Goal: Register for event/course

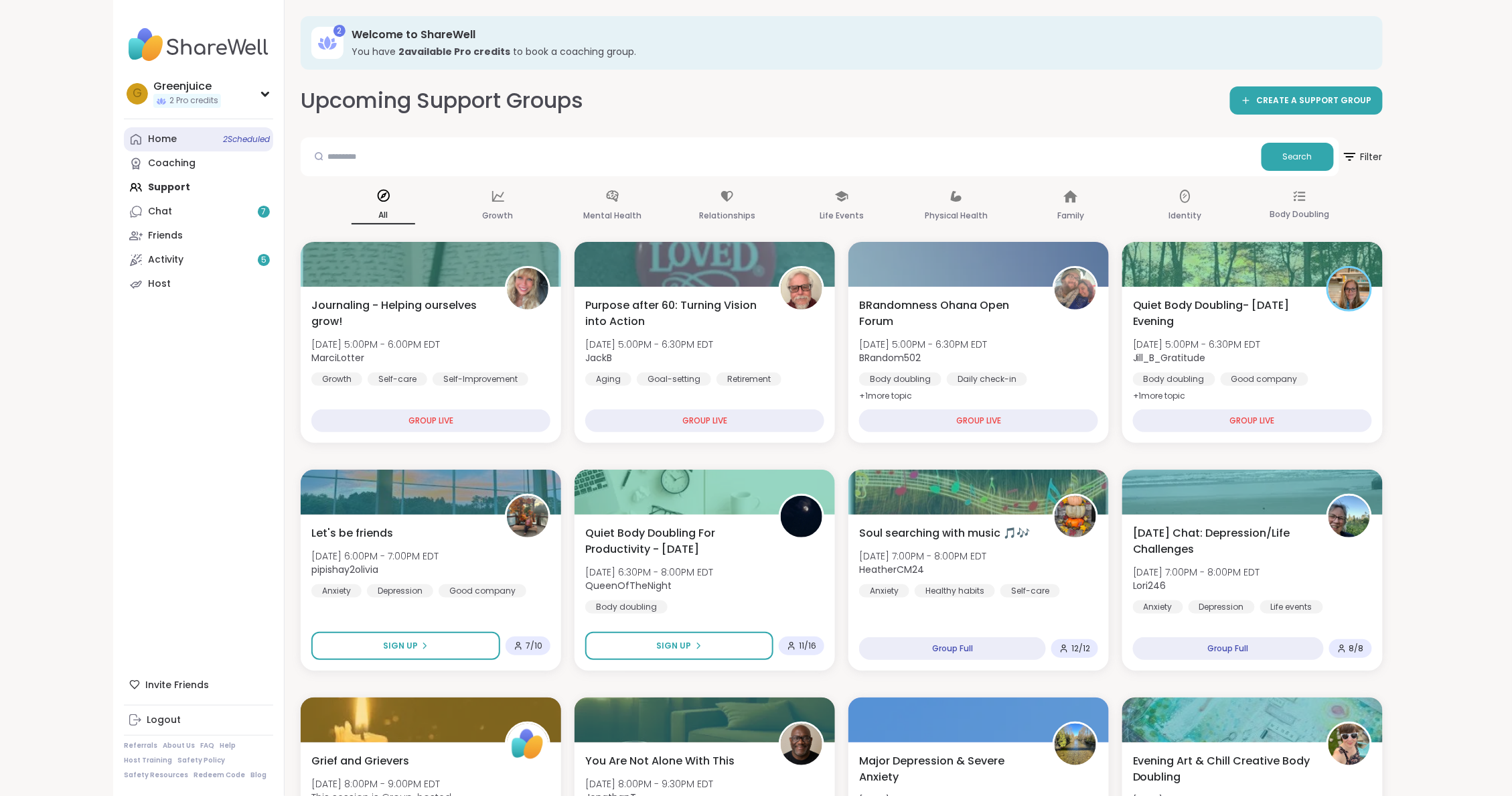
click at [229, 143] on link "Home 2 Scheduled" at bounding box center [198, 140] width 149 height 25
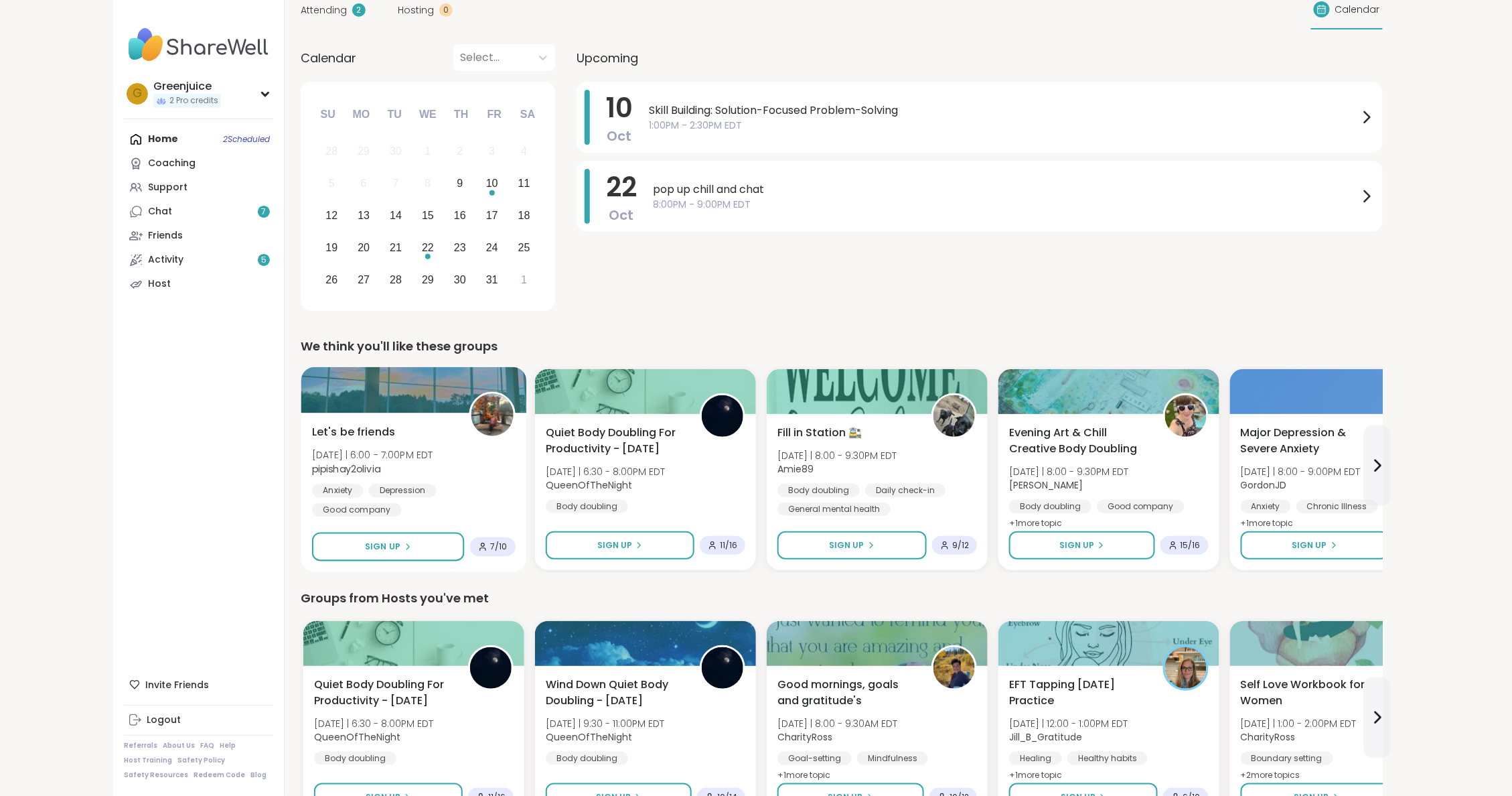
scroll to position [111, 0]
click at [462, 483] on div "Anxiety Depression Good company" at bounding box center [414, 499] width 203 height 32
click at [1036, 274] on div "10 Oct Skill Building: Solution-Focused Problem-Solving 1:00PM - 2:30PM EDT 22 …" at bounding box center [980, 199] width 807 height 234
click at [204, 138] on div "Home 2 Scheduled Coaching Support Chat 7 Friends Activity 5 Host" at bounding box center [198, 212] width 149 height 169
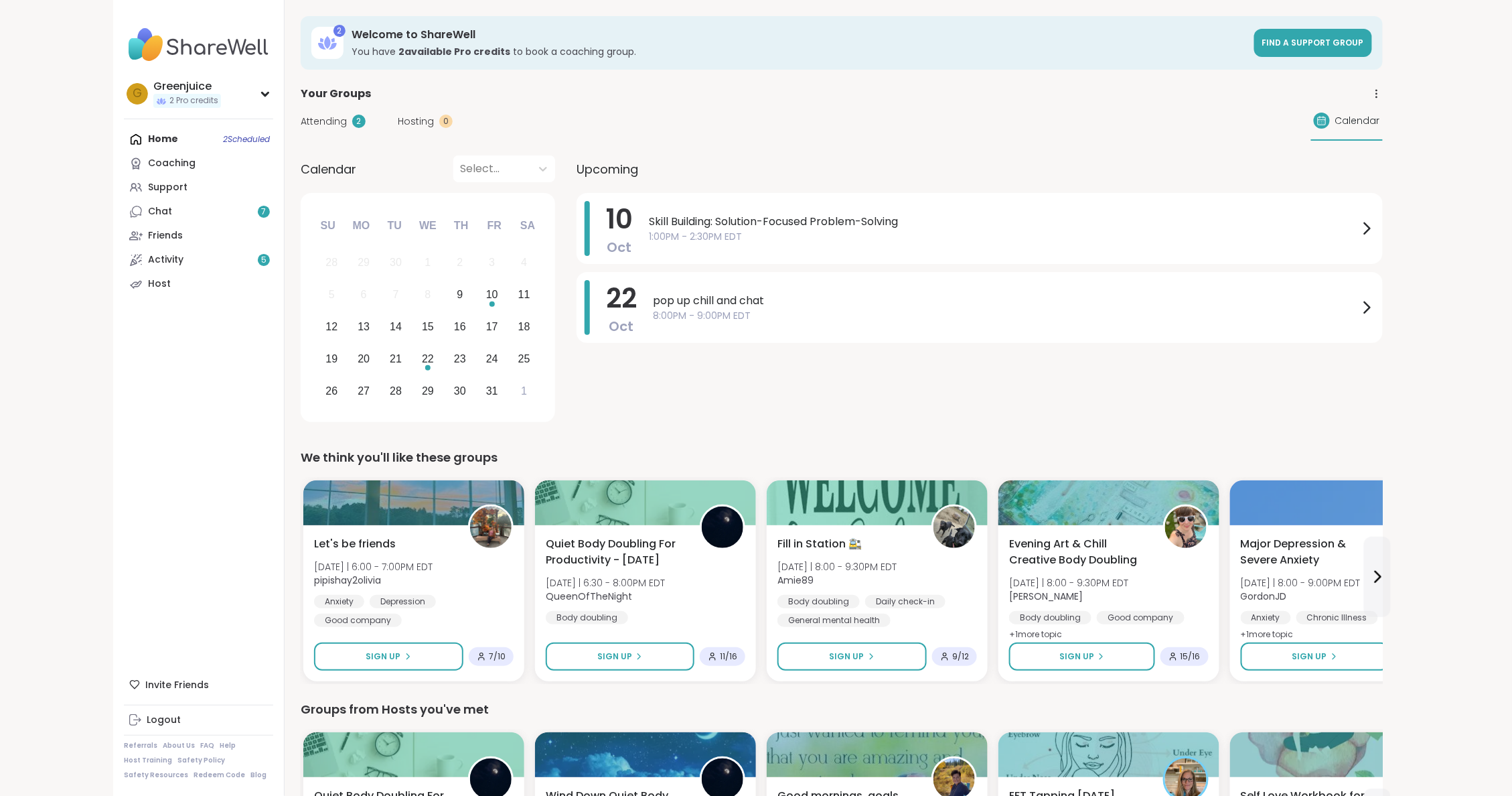
scroll to position [0, 0]
click at [738, 129] on div "Attending 2 Hosting 0 Calendar" at bounding box center [842, 122] width 1083 height 39
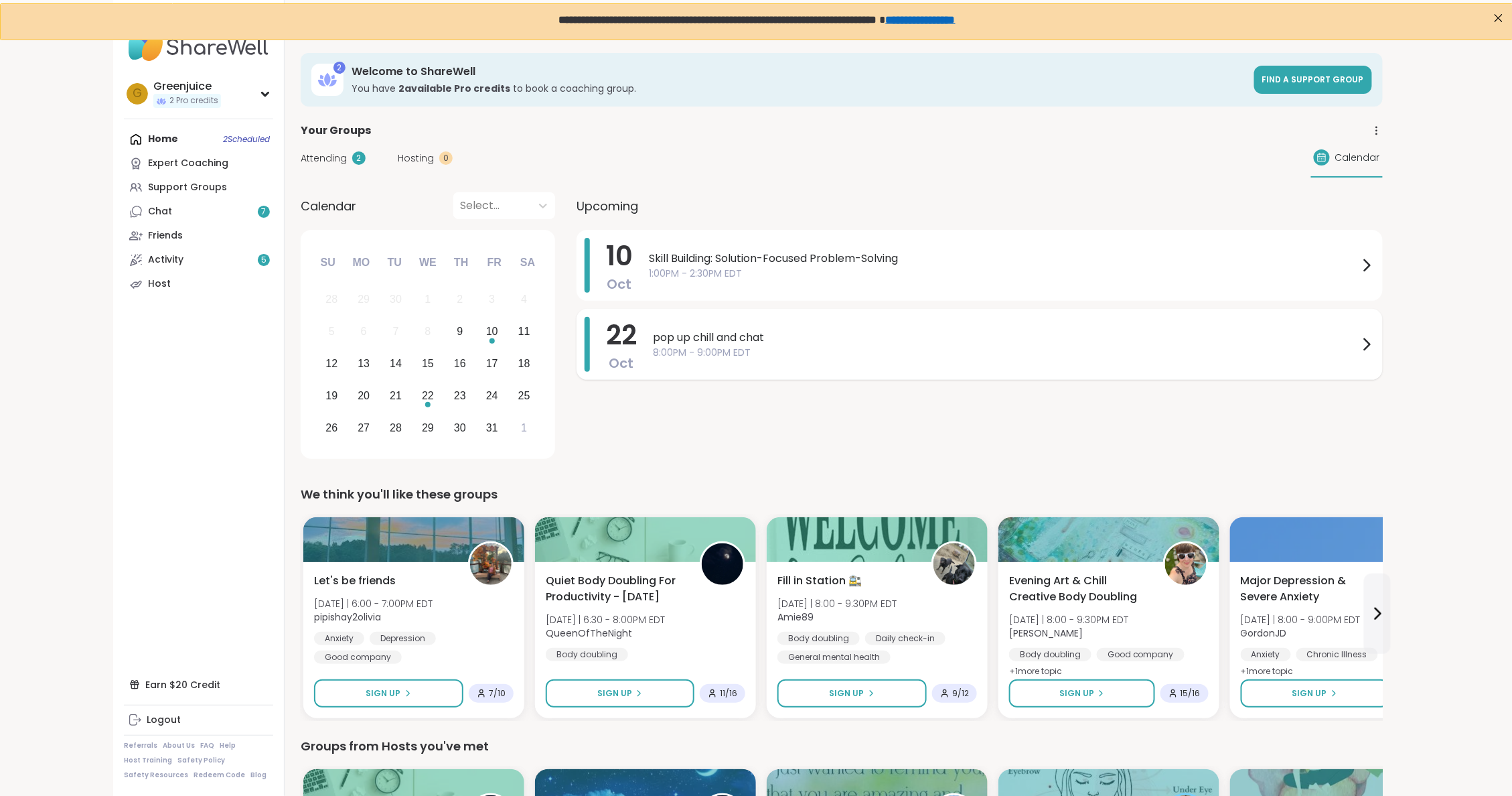
click at [1368, 343] on icon at bounding box center [1367, 344] width 5 height 11
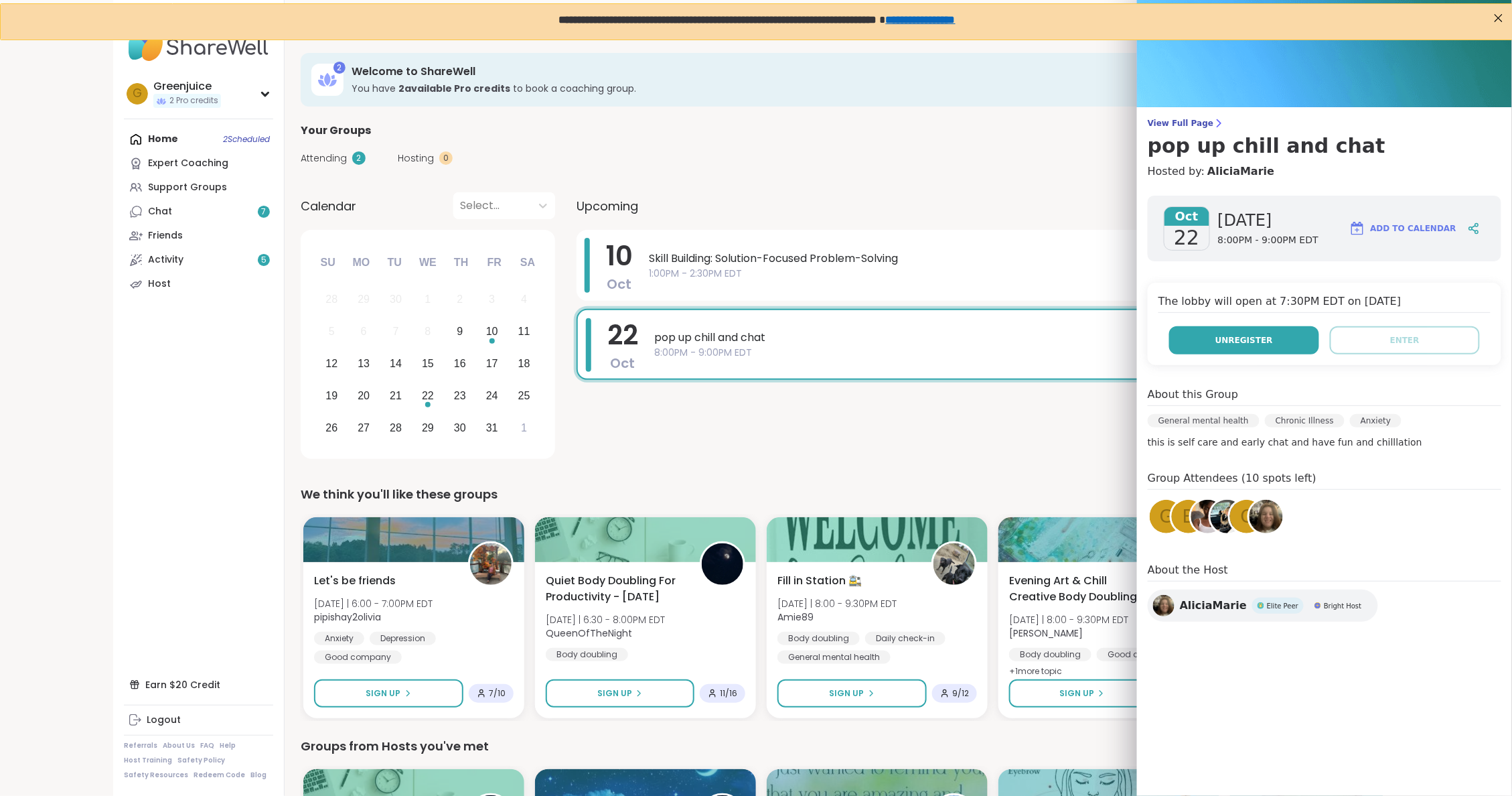
click at [1278, 342] on button "Unregister" at bounding box center [1244, 340] width 150 height 28
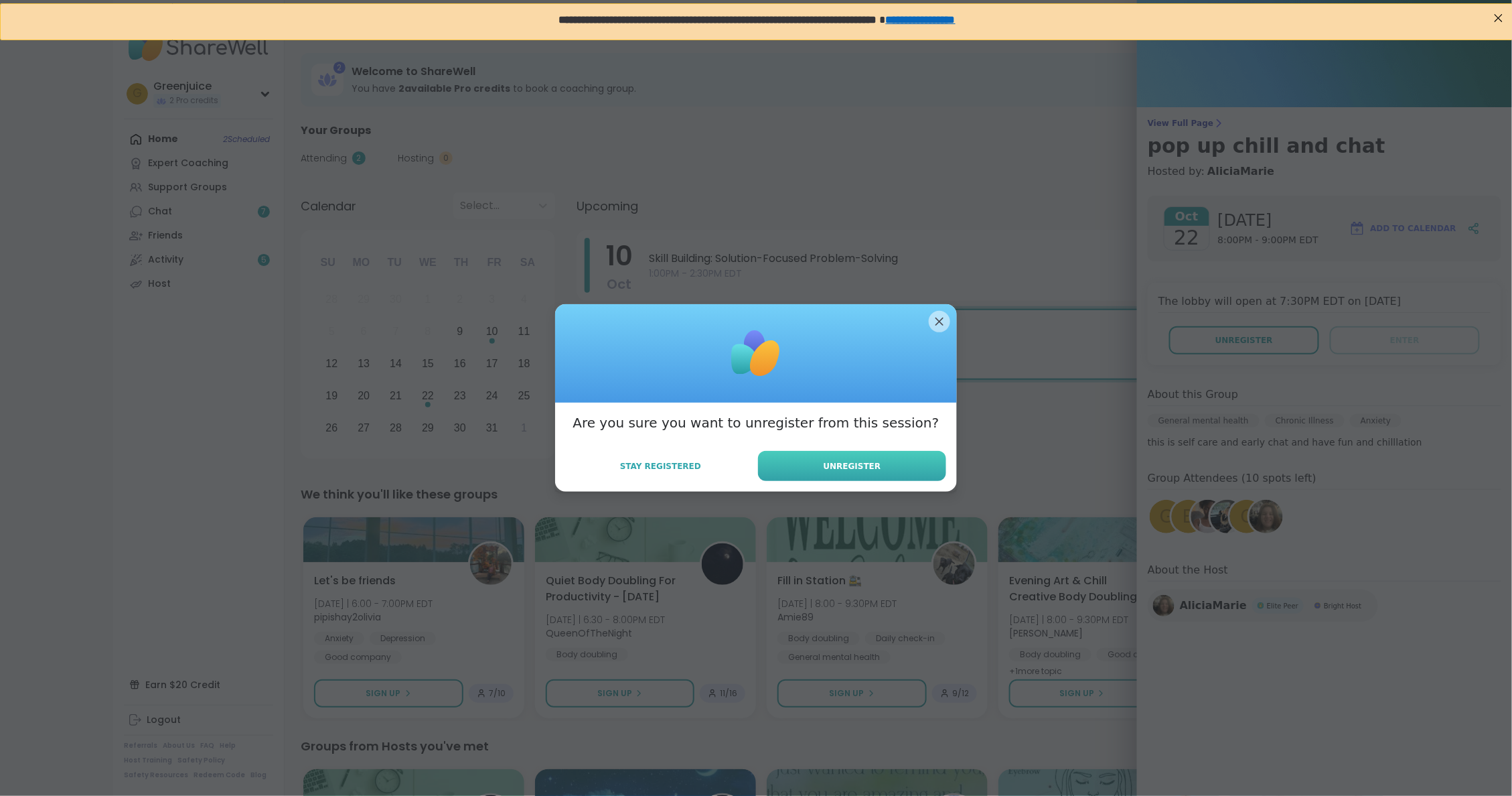
click at [892, 472] on button "Unregister" at bounding box center [853, 466] width 189 height 30
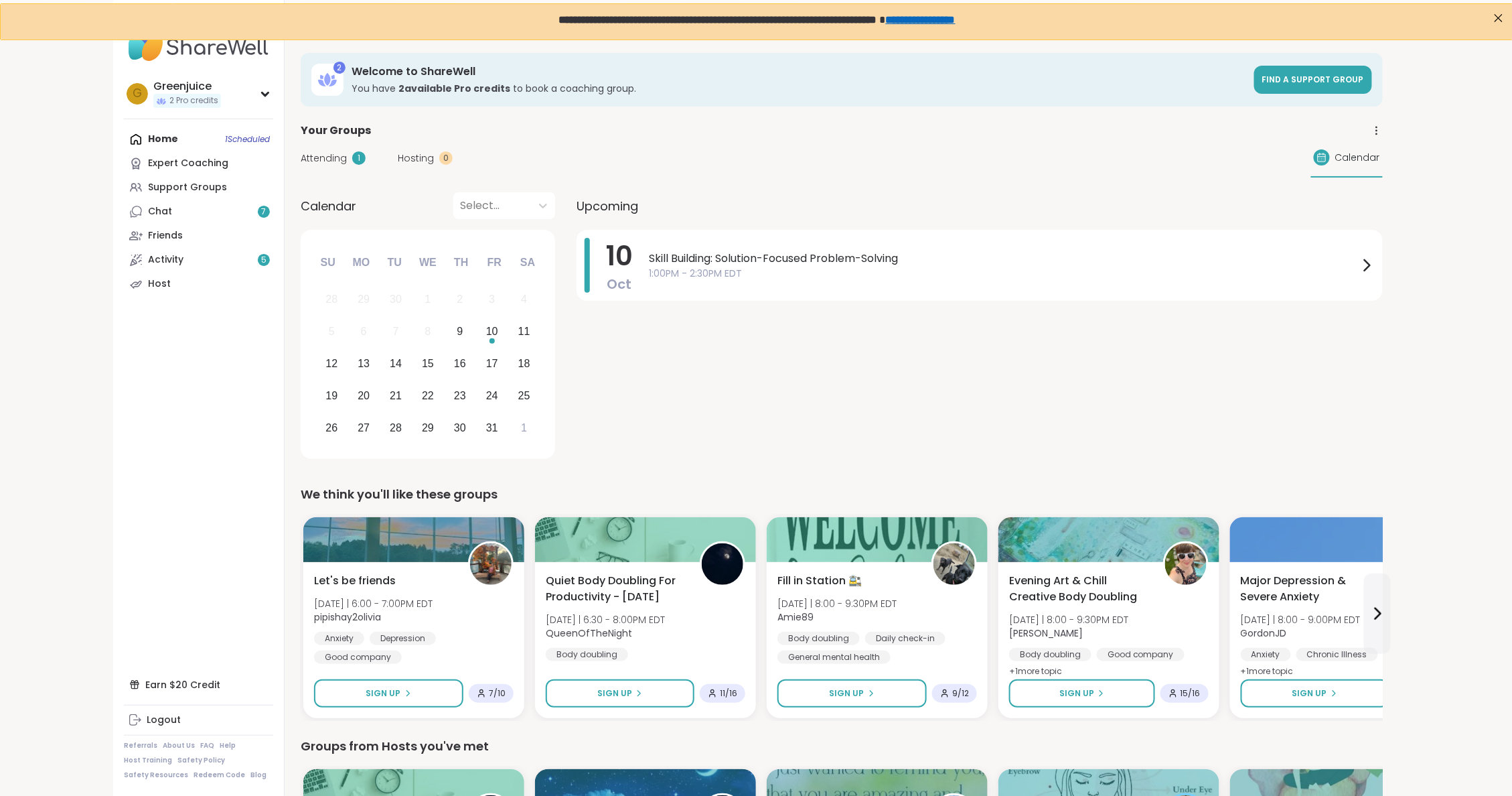
click at [971, 435] on div "[DATE] Skill Building: Solution-Focused Problem-Solving 1:00PM - 2:30PM EDT" at bounding box center [980, 347] width 807 height 234
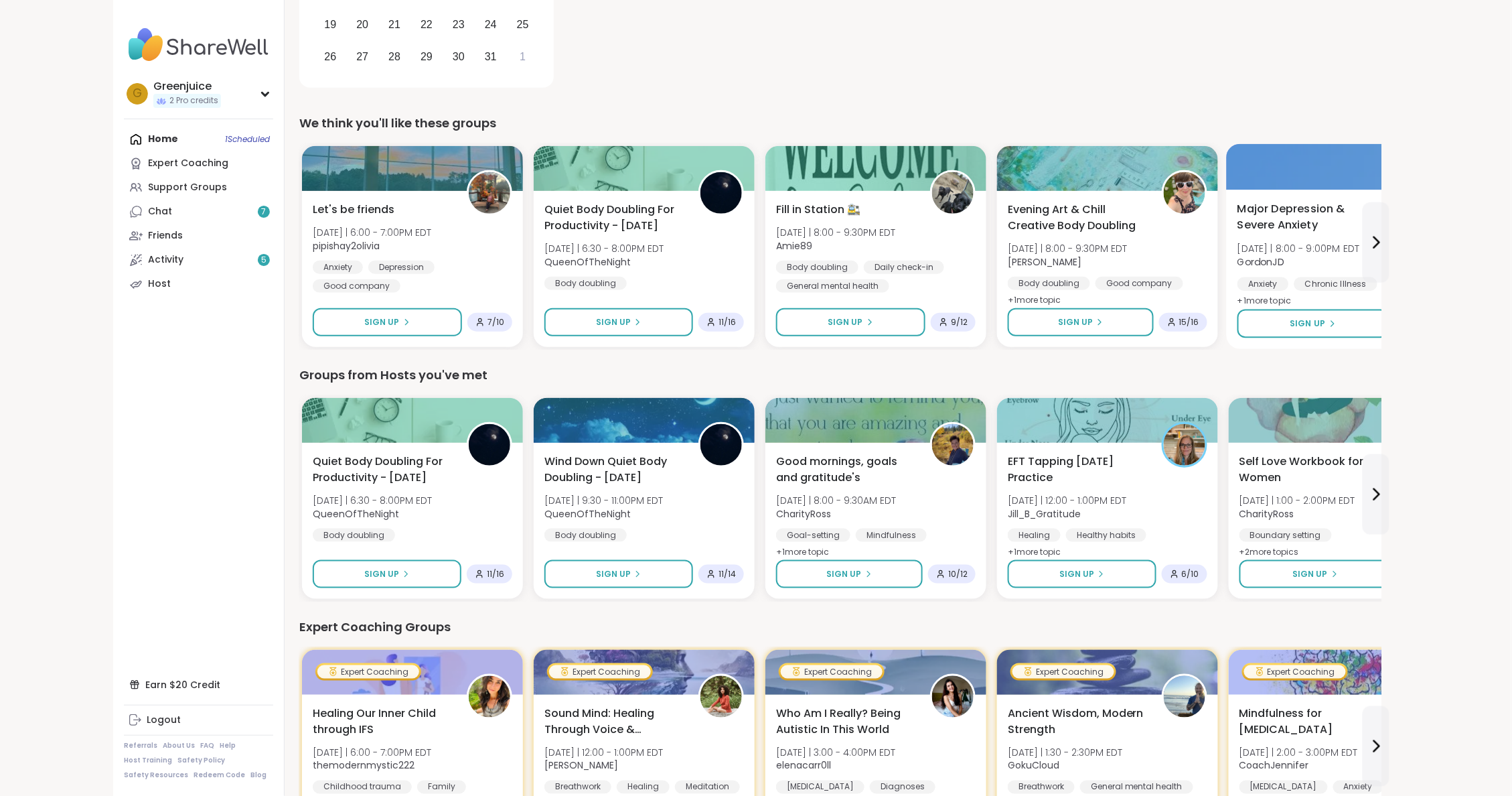
scroll to position [371, 1]
click at [1377, 245] on icon at bounding box center [1376, 243] width 16 height 16
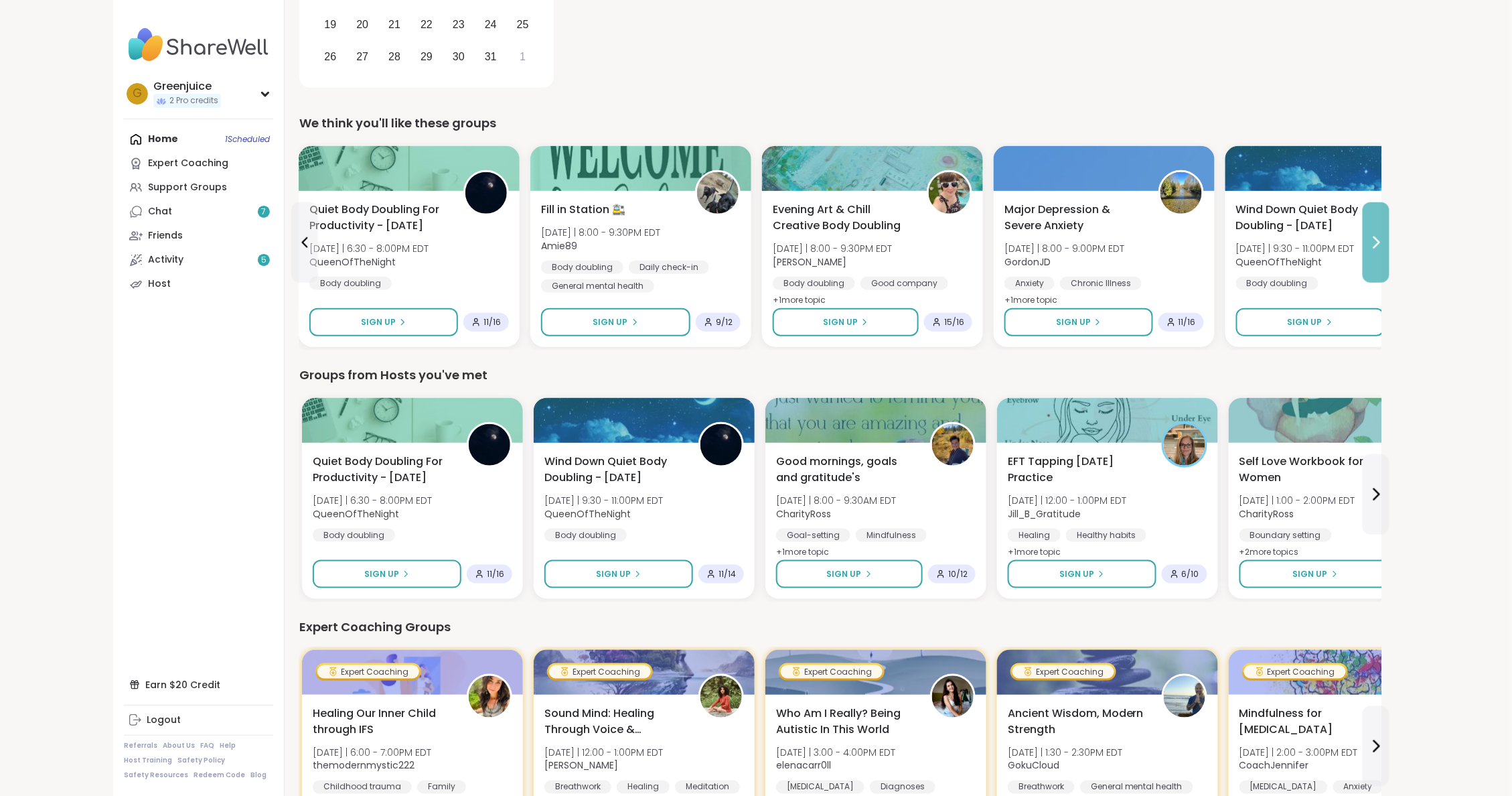
click at [1377, 245] on icon at bounding box center [1376, 243] width 16 height 16
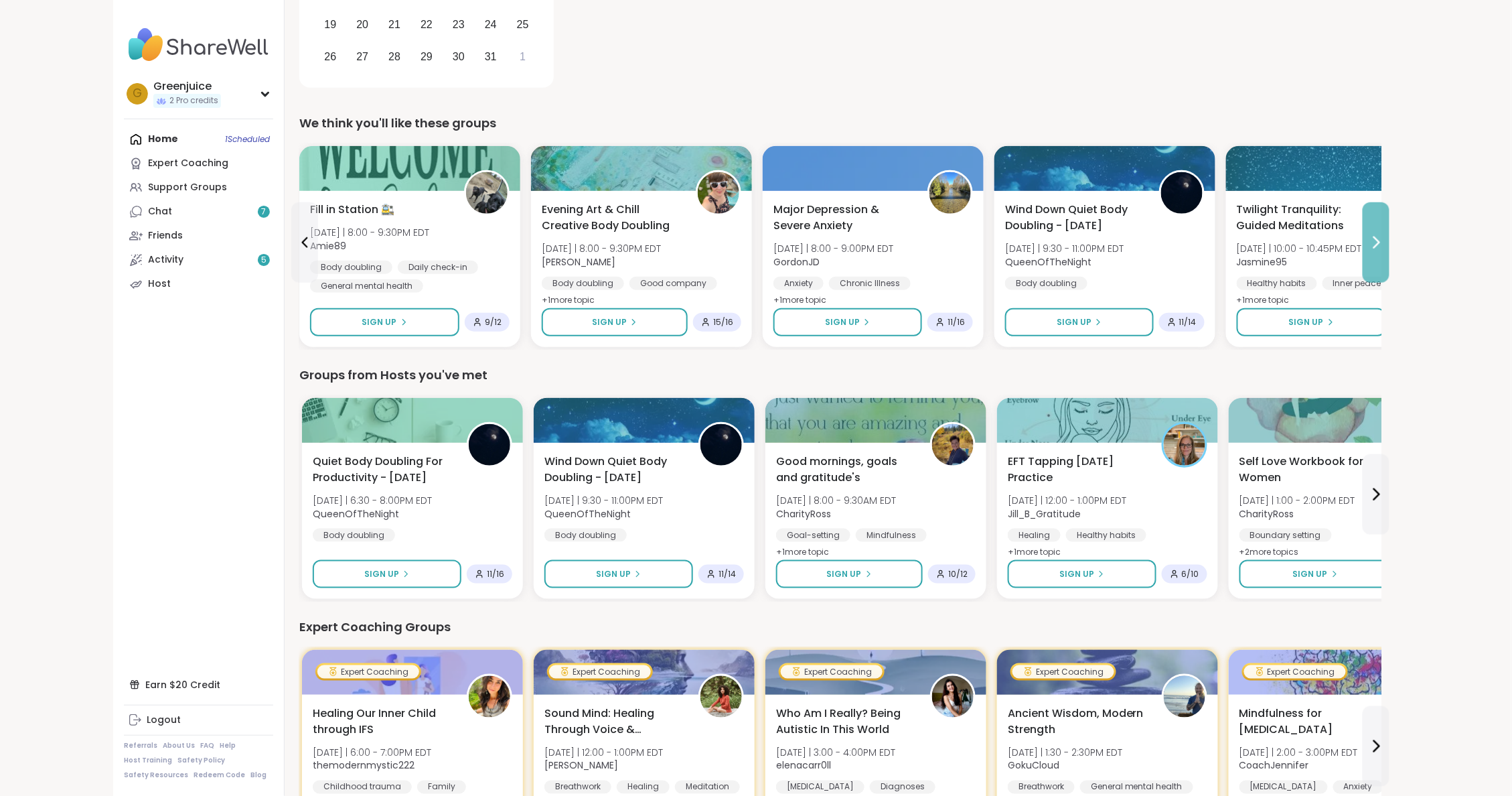
click at [1377, 245] on icon at bounding box center [1376, 243] width 16 height 16
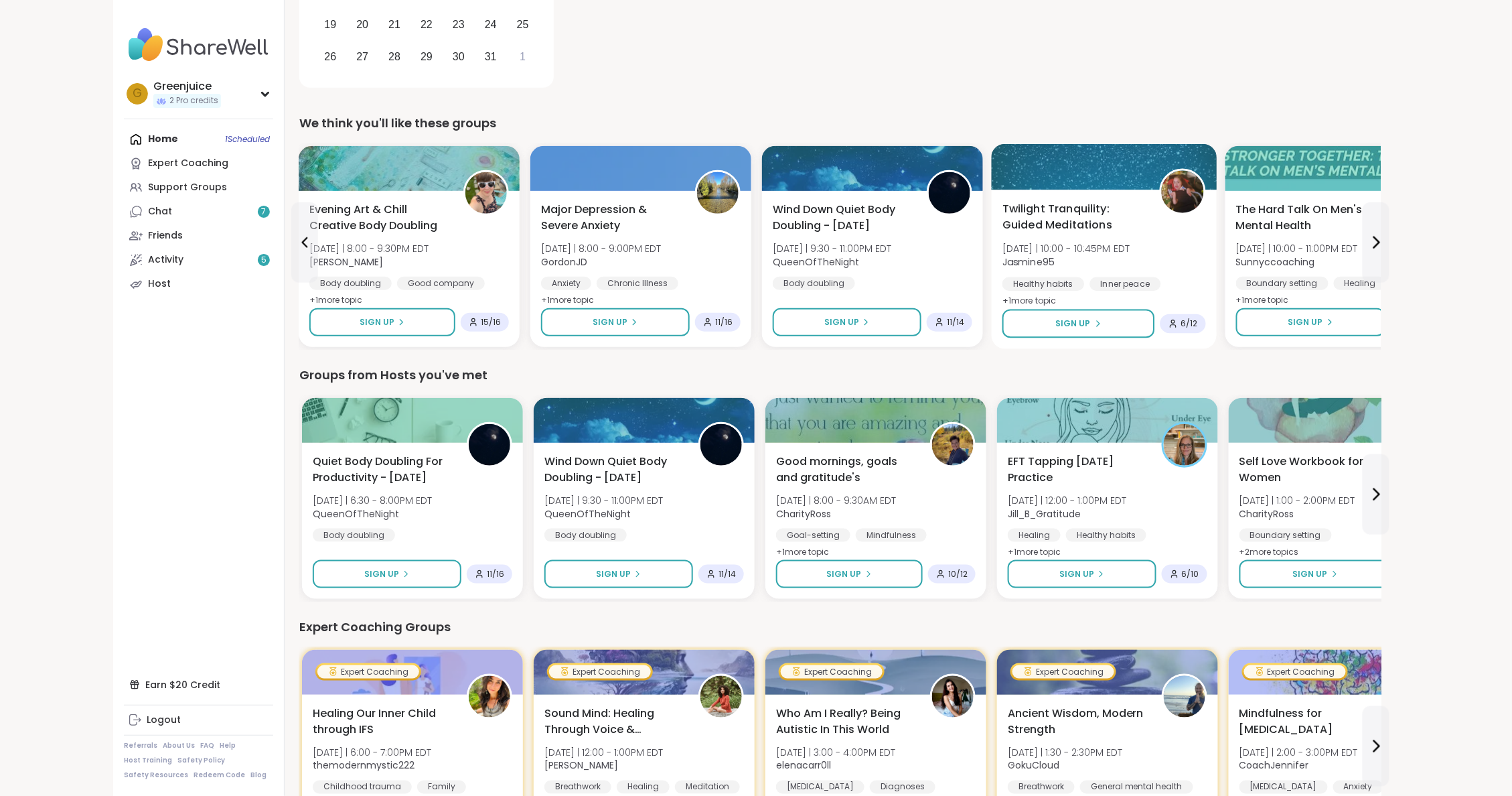
click at [1178, 194] on img at bounding box center [1183, 192] width 42 height 42
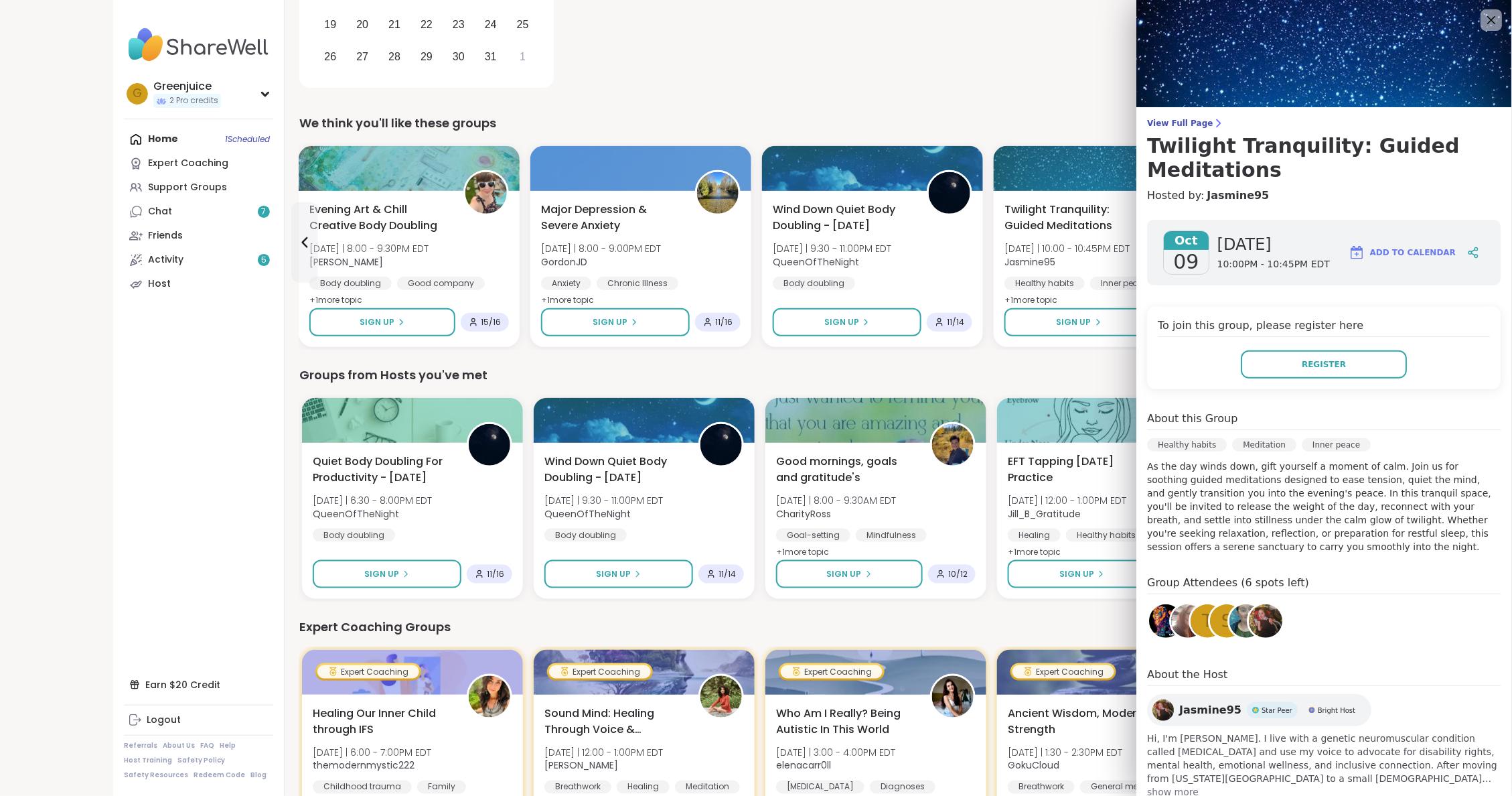
click at [1270, 626] on img at bounding box center [1266, 621] width 33 height 33
click at [1493, 20] on icon at bounding box center [1491, 20] width 17 height 17
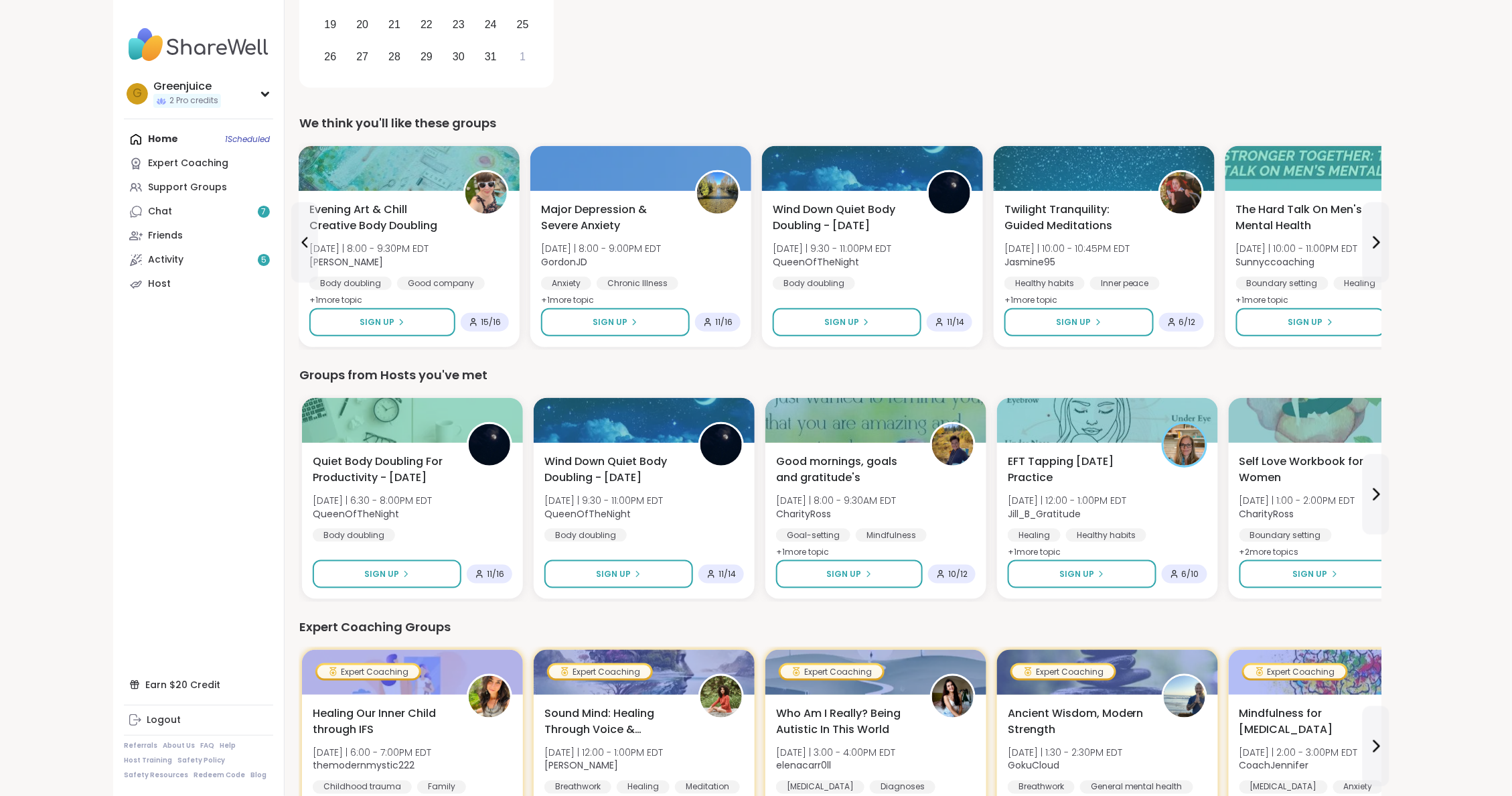
click at [255, 136] on div "Home 1 Scheduled Expert Coaching Support Groups Chat 7 Friends Activity 5 Host" at bounding box center [198, 212] width 149 height 169
click at [162, 141] on div "Home 1 Scheduled Expert Coaching Support Groups Chat 7 Friends Activity 5 Host" at bounding box center [198, 212] width 149 height 169
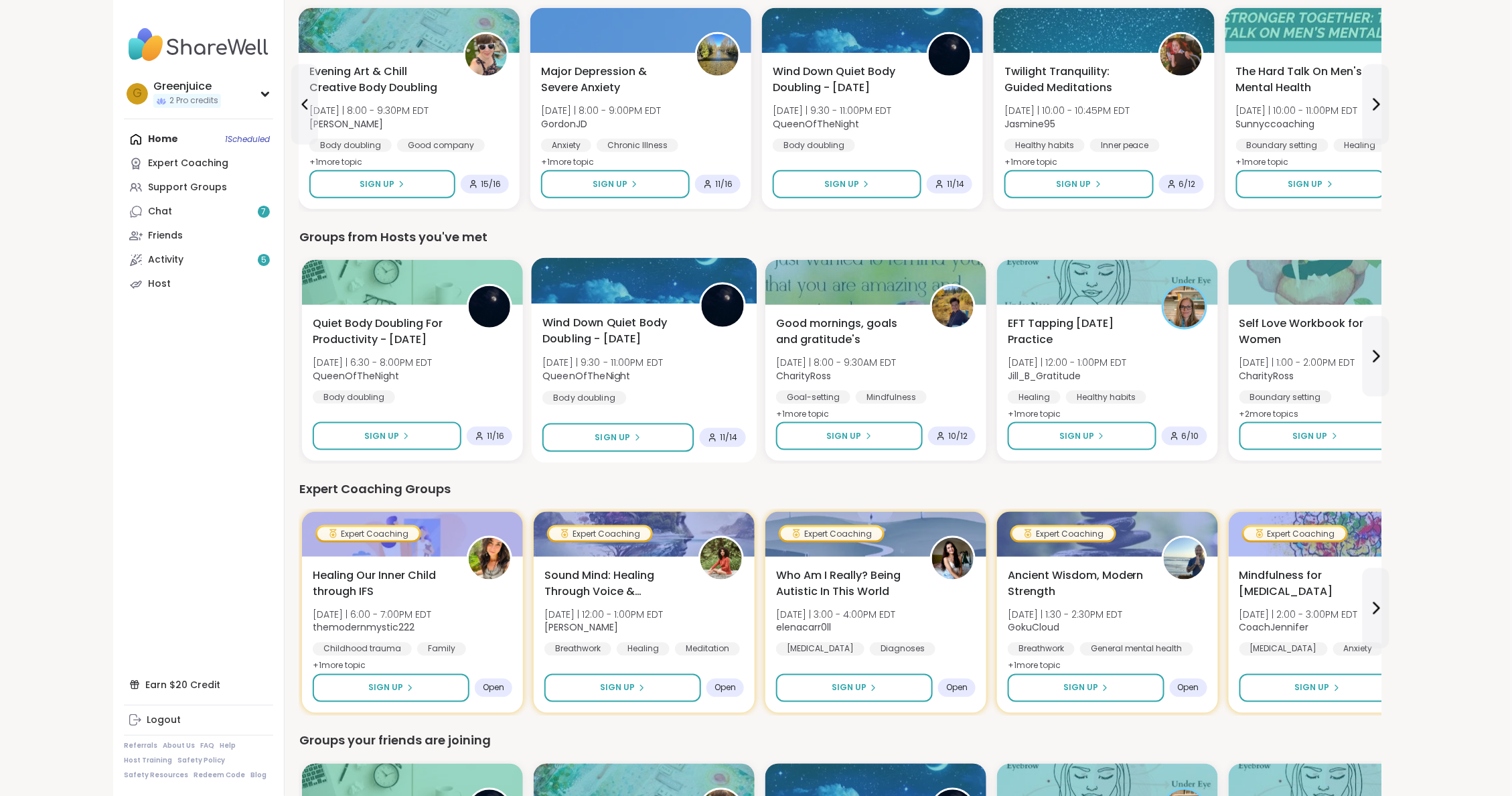
scroll to position [517, 1]
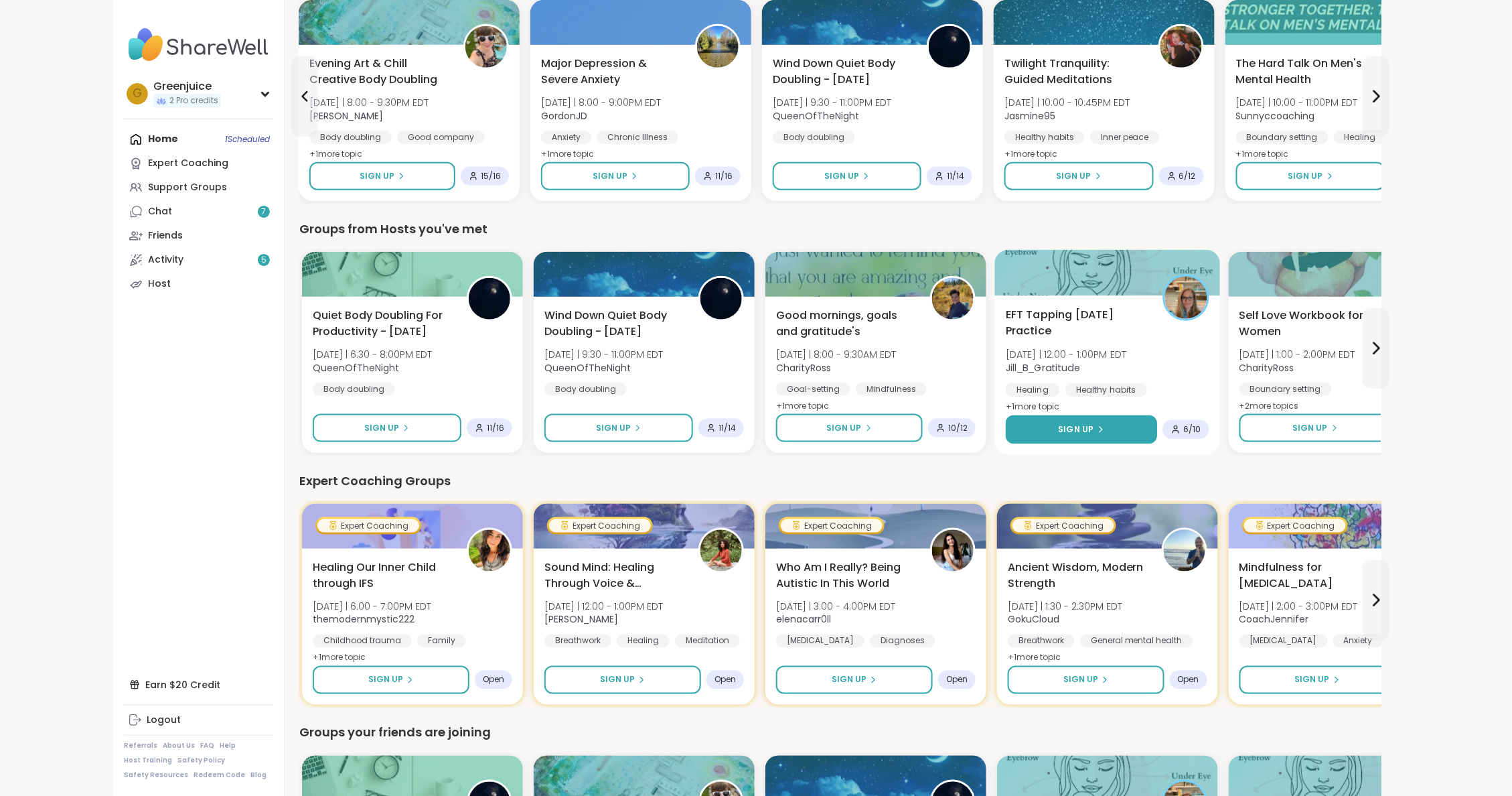
click at [1129, 428] on button "Sign Up" at bounding box center [1082, 429] width 151 height 28
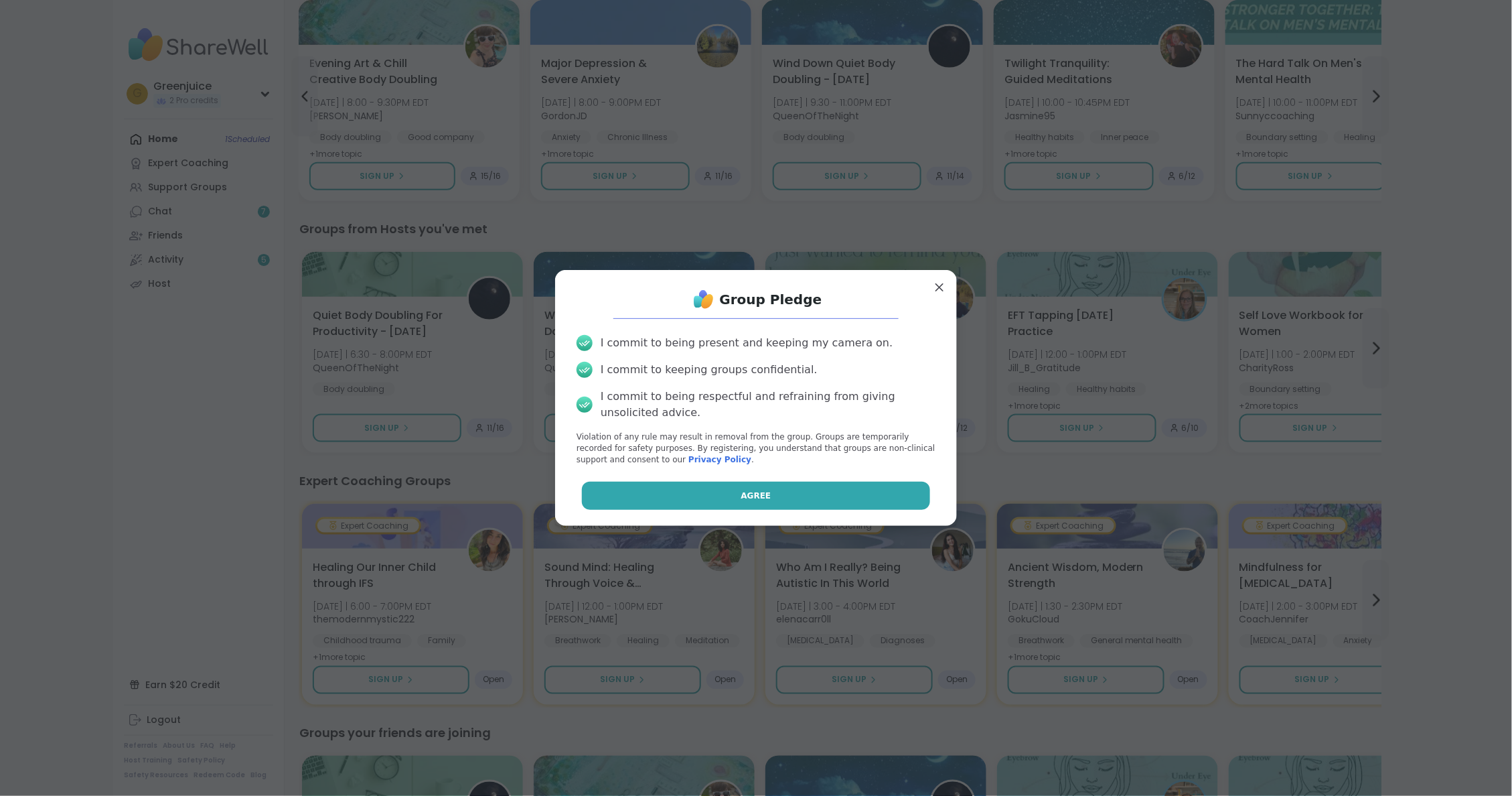
click at [802, 501] on button "Agree" at bounding box center [756, 495] width 349 height 28
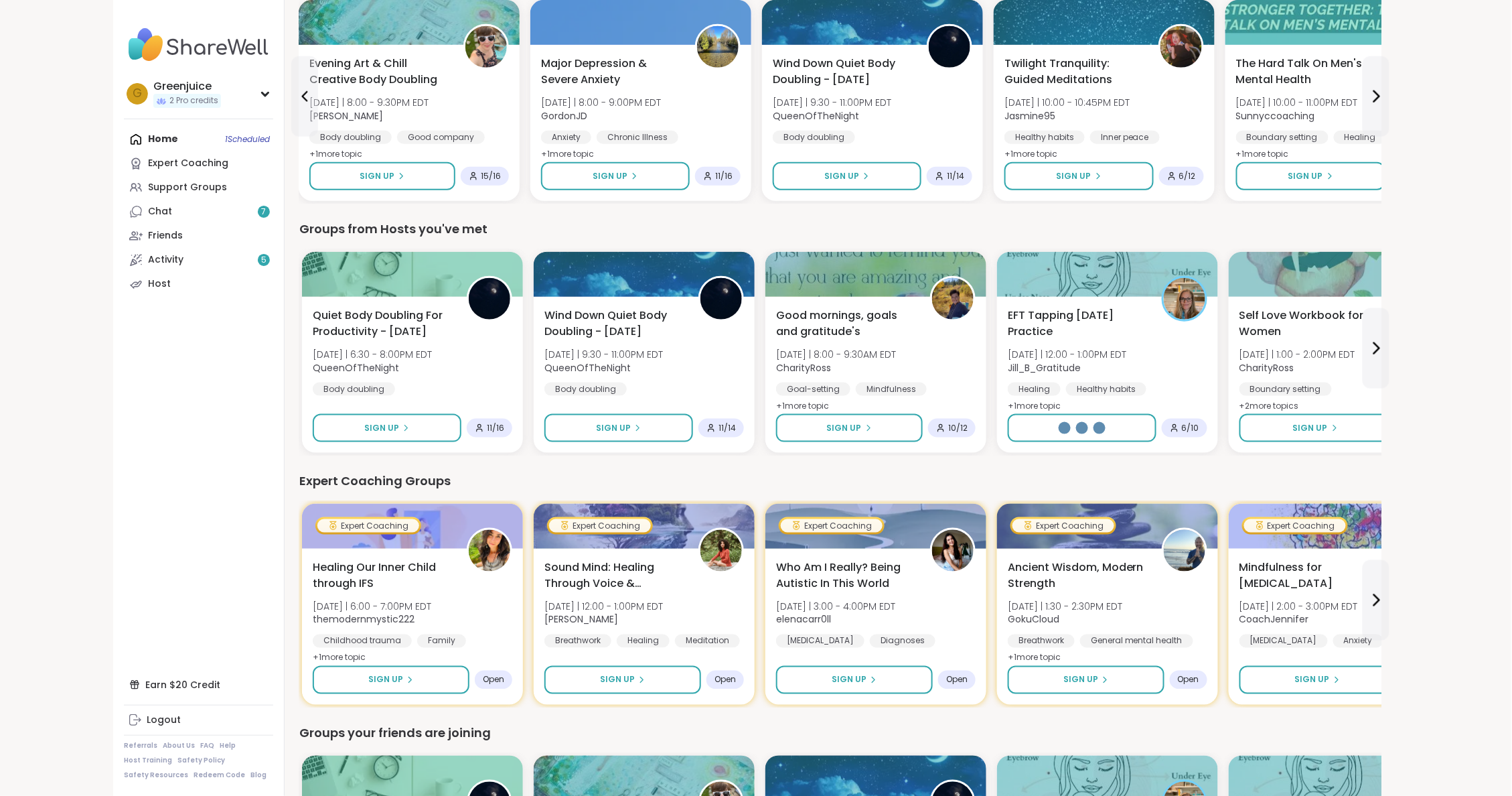
select select "**"
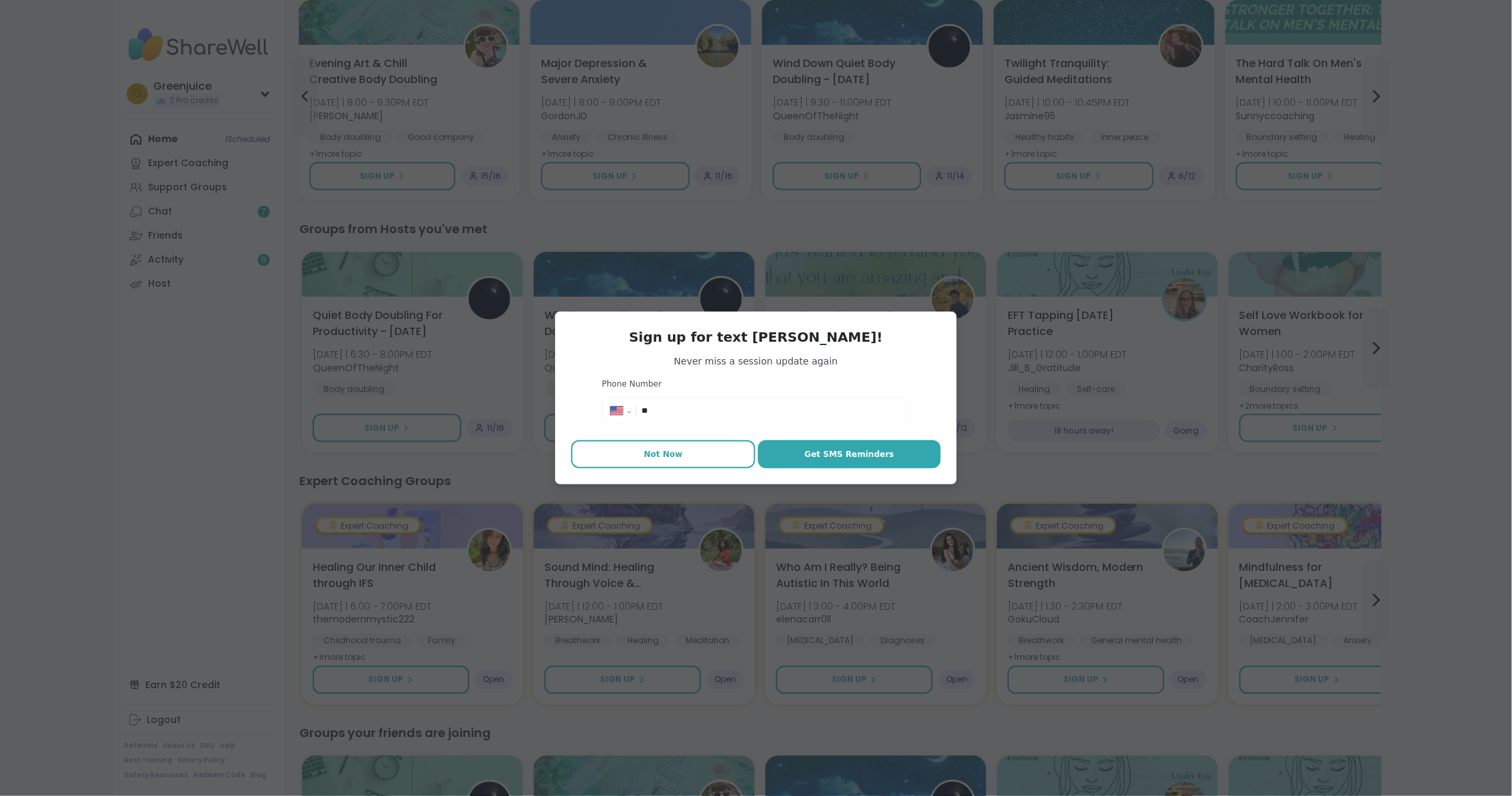
click at [687, 457] on button "Not Now" at bounding box center [662, 454] width 184 height 28
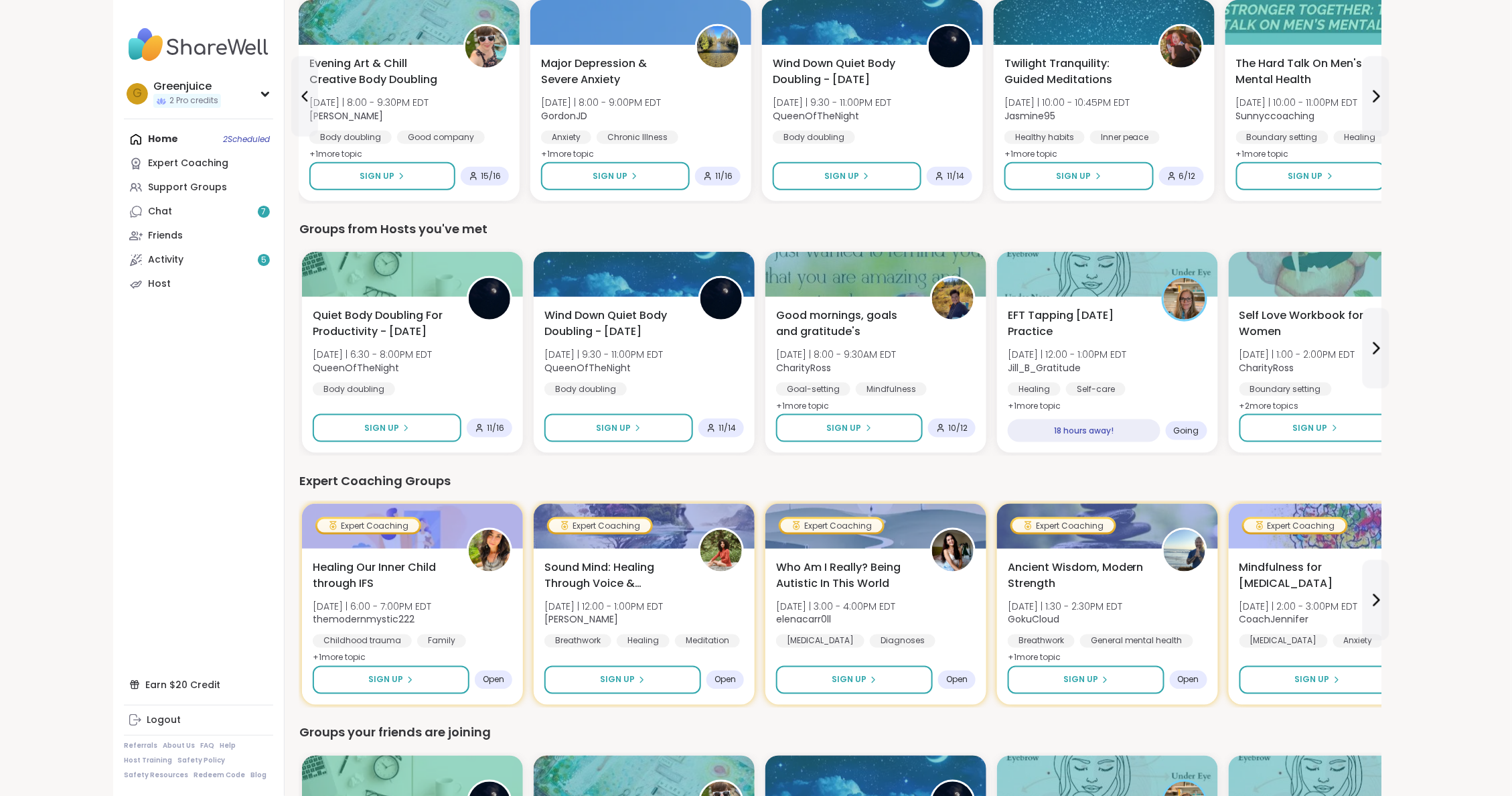
click at [296, 462] on div "2 Welcome to ShareWell You have 2 available Pro credit s to book a coaching gro…" at bounding box center [840, 639] width 1114 height 2240
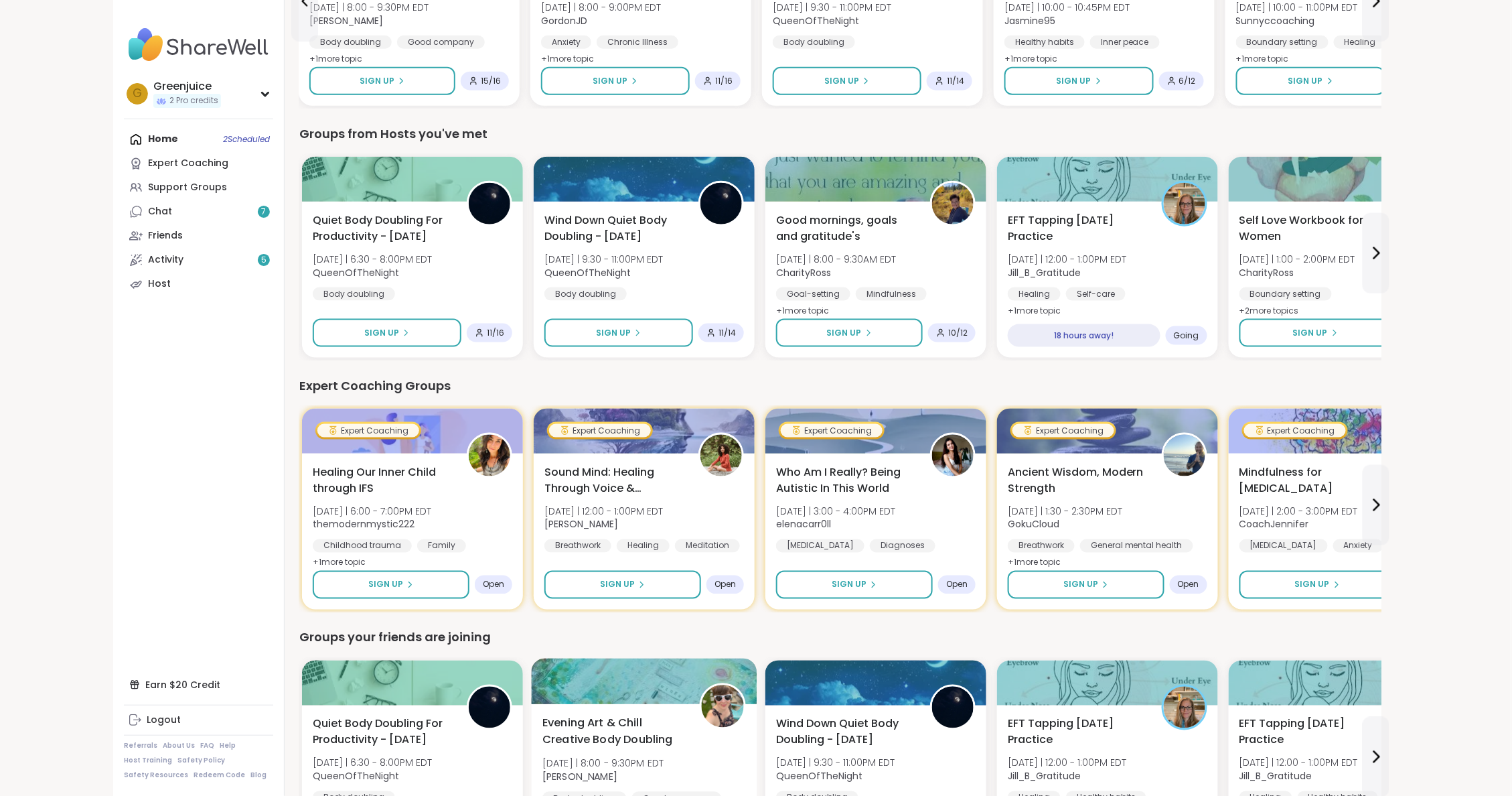
scroll to position [490, 1]
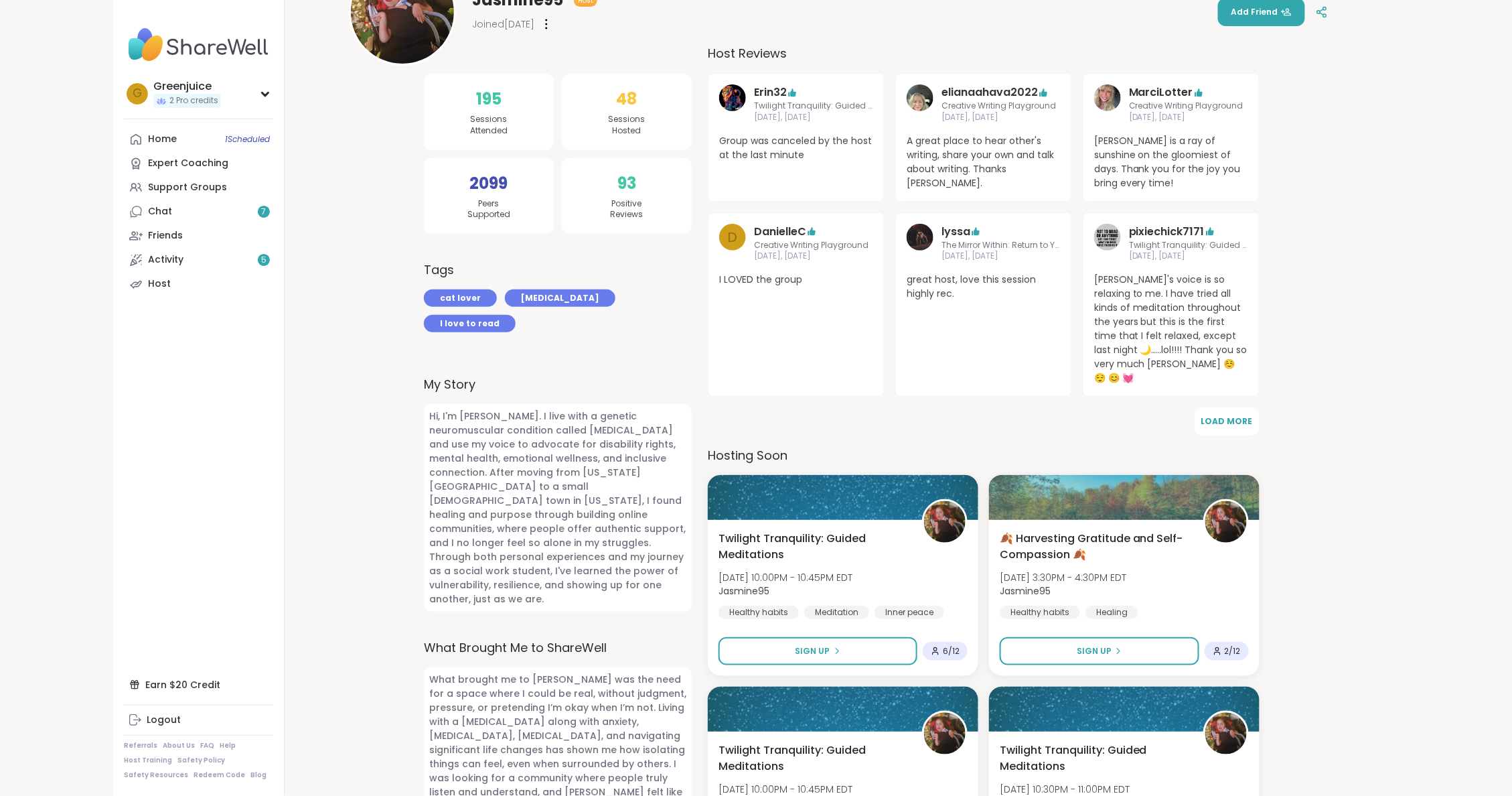
scroll to position [199, 0]
